Goal: Transaction & Acquisition: Purchase product/service

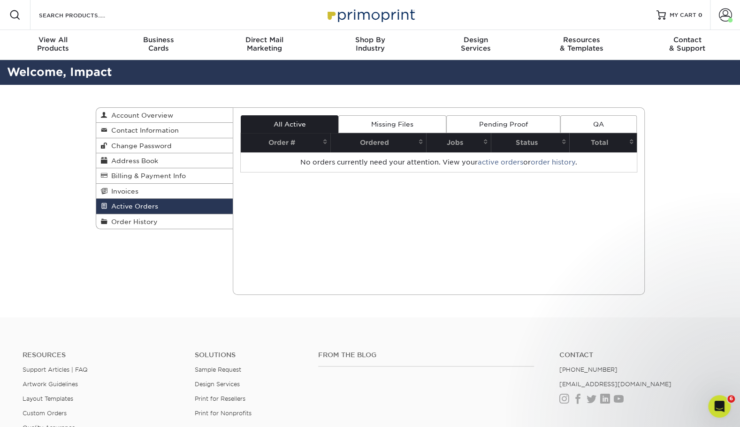
click at [195, 331] on div "Resources Support Articles | FAQ Artwork Guidelines Layout Templates Custom Ord…" at bounding box center [370, 406] width 740 height 155
click at [178, 41] on span "Business" at bounding box center [159, 40] width 106 height 8
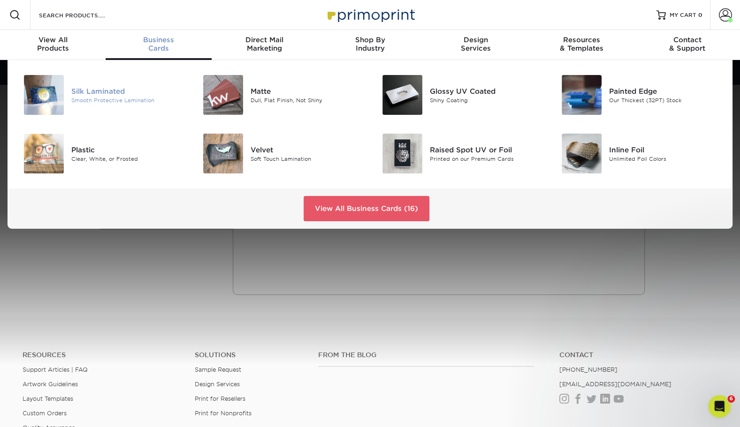
click at [124, 89] on div "Silk Laminated" at bounding box center [127, 91] width 113 height 10
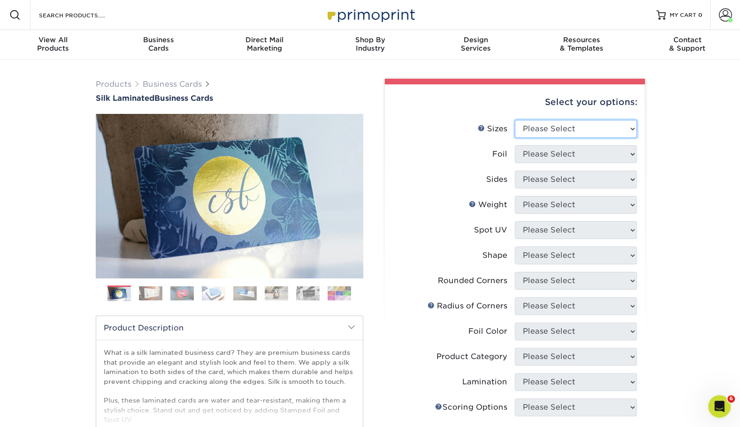
click at [571, 120] on select "Please Select 1.5" x 3.5" - Mini 1.75" x 3.5" - Mini 2" x 2" - Square 2" x 3" -…" at bounding box center [575, 129] width 122 height 18
select select "2.00x3.50"
click at [514, 120] on select "Please Select 1.5" x 3.5" - Mini 1.75" x 3.5" - Mini 2" x 2" - Square 2" x 3" -…" at bounding box center [575, 129] width 122 height 18
click at [549, 151] on select "Please Select Yes No" at bounding box center [575, 154] width 122 height 18
select select "0"
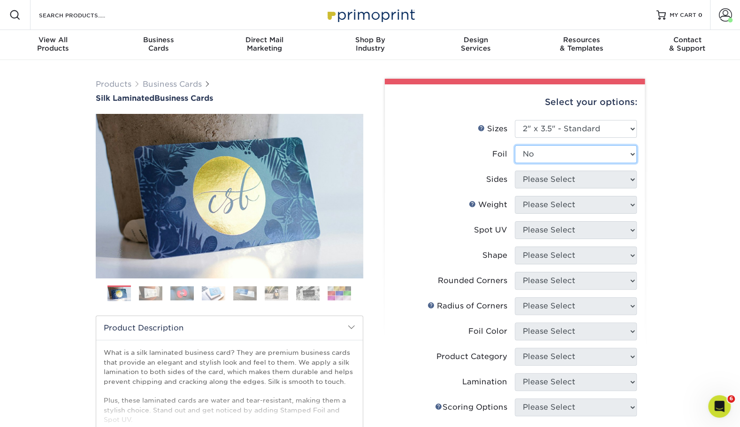
click at [514, 145] on select "Please Select Yes No" at bounding box center [575, 154] width 122 height 18
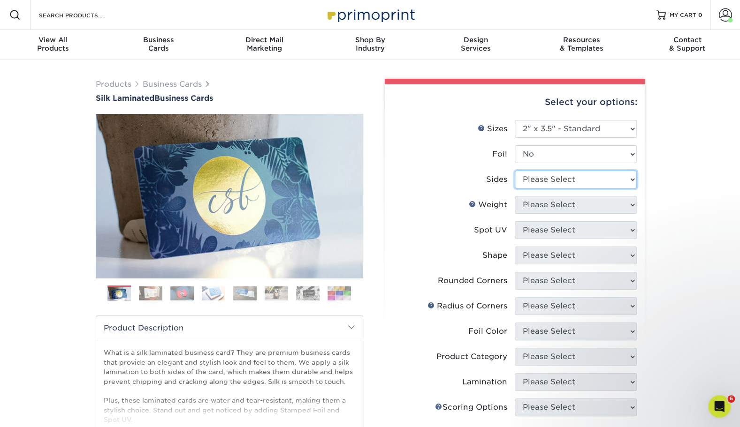
click at [538, 186] on select "Please Select Print Both Sides Print Front Only" at bounding box center [575, 180] width 122 height 18
select select "13abbda7-1d64-4f25-8bb2-c179b224825d"
click at [514, 171] on select "Please Select Print Both Sides Print Front Only" at bounding box center [575, 180] width 122 height 18
click at [538, 213] on select "Please Select 16PT" at bounding box center [575, 205] width 122 height 18
select select "16PT"
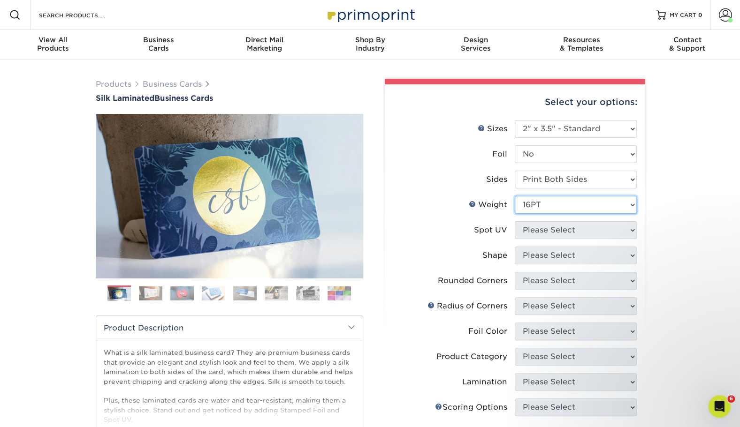
click at [514, 196] on select "Please Select 16PT" at bounding box center [575, 205] width 122 height 18
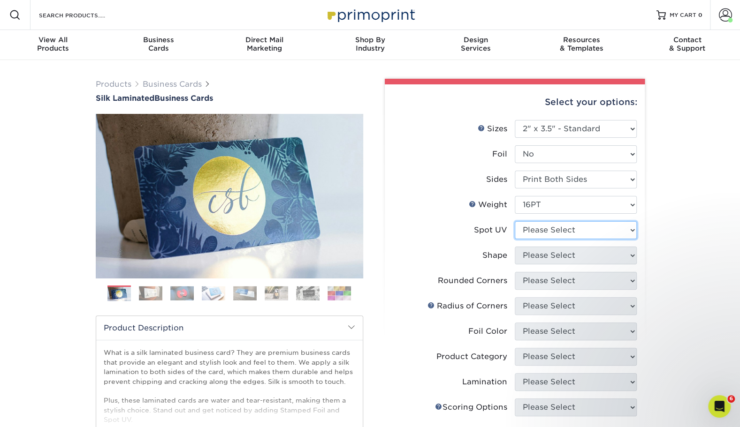
click at [533, 226] on select "Please Select No Spot UV Front and Back (Both Sides) Front Only Back Only" at bounding box center [575, 230] width 122 height 18
select select "0"
click at [514, 221] on select "Please Select No Spot UV Front and Back (Both Sides) Front Only Back Only" at bounding box center [575, 230] width 122 height 18
click at [536, 258] on select "Please Select Standard" at bounding box center [575, 256] width 122 height 18
select select "standard"
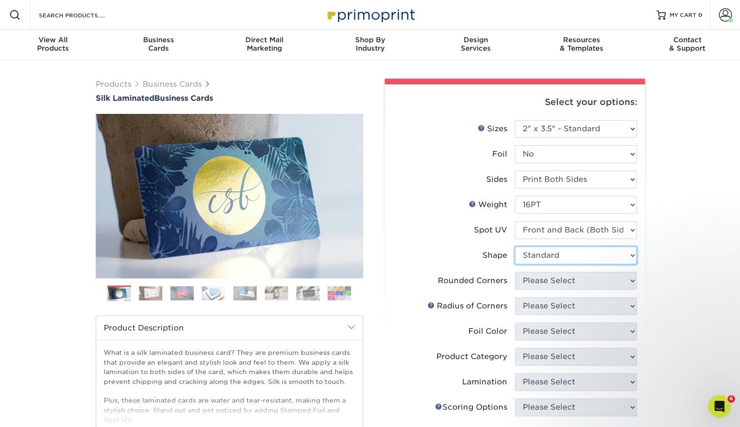
click at [514, 247] on select "Please Select Standard" at bounding box center [575, 256] width 122 height 18
click at [529, 279] on select "Please Select Yes - Round 2 Corners Yes - Round 4 Corners No" at bounding box center [575, 281] width 122 height 18
select select "0"
click at [514, 272] on select "Please Select Yes - Round 2 Corners Yes - Round 4 Corners No" at bounding box center [575, 281] width 122 height 18
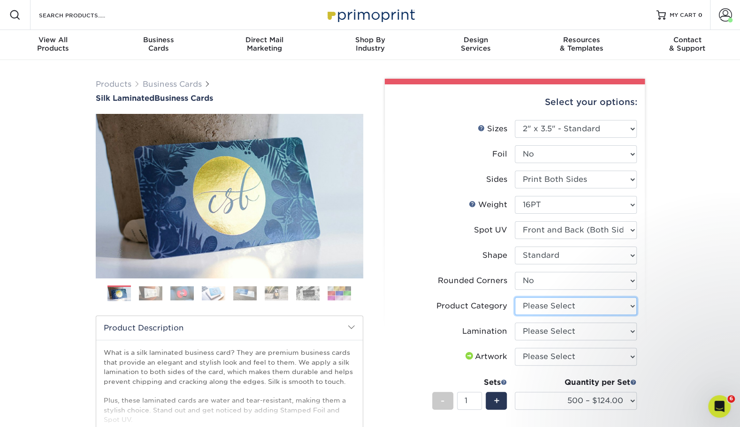
click at [555, 307] on select "Please Select Business Cards" at bounding box center [575, 306] width 122 height 18
select select "3b5148f1-0588-4f88-a218-97bcfdce65c1"
click at [514, 297] on select "Please Select Business Cards" at bounding box center [575, 306] width 122 height 18
click at [536, 328] on select "Please Select Silk" at bounding box center [575, 332] width 122 height 18
select select "ccacb42f-45f7-42d3-bbd3-7c8421cf37f0"
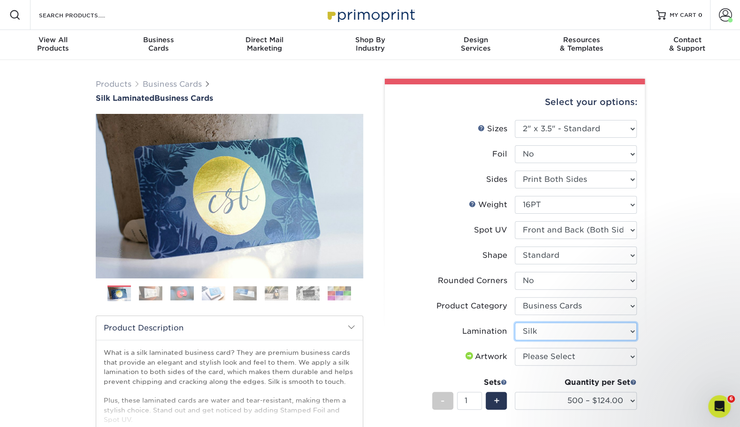
click at [514, 323] on select "Please Select Silk" at bounding box center [575, 332] width 122 height 18
click at [532, 357] on select "Please Select I will upload files I need a design - $100" at bounding box center [575, 357] width 122 height 18
select select "upload"
click at [514, 348] on select "Please Select I will upload files I need a design - $100" at bounding box center [575, 357] width 122 height 18
